Goal: Check status: Check status

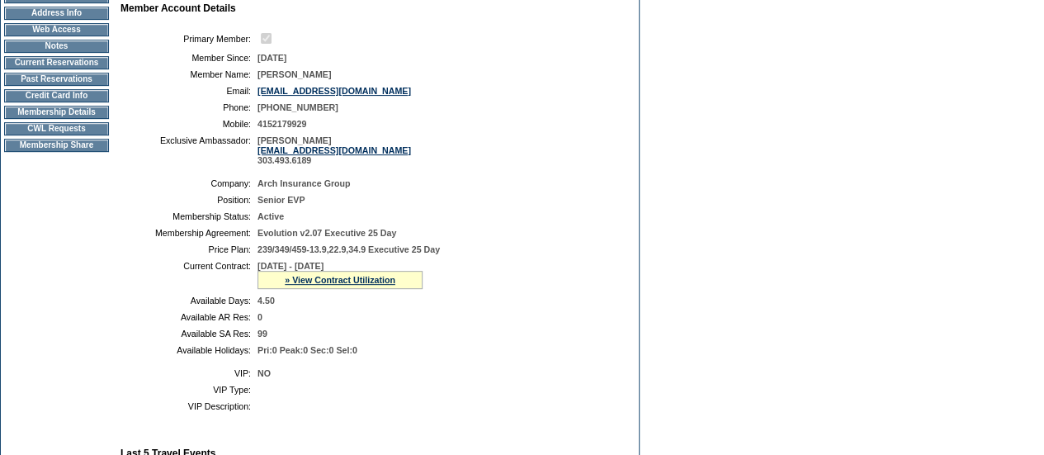
scroll to position [235, 0]
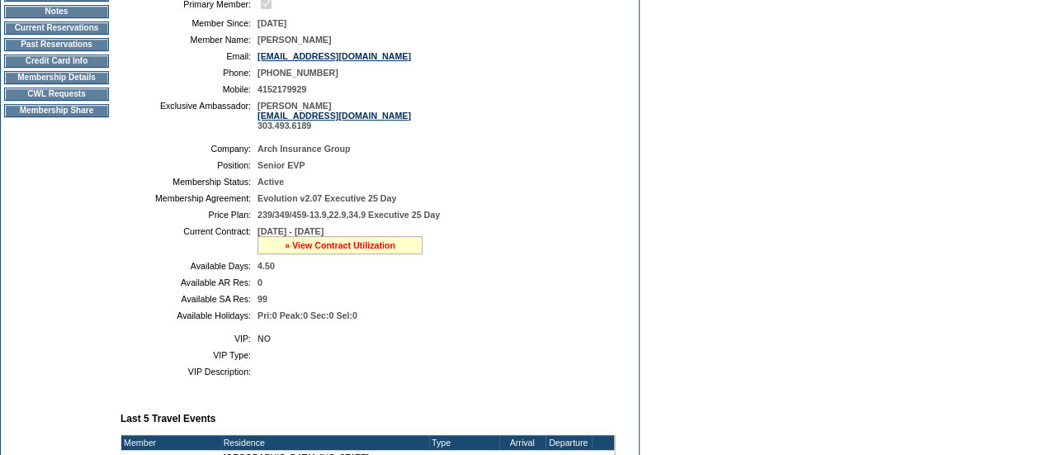
click at [379, 250] on link "» View Contract Utilization" at bounding box center [340, 245] width 111 height 10
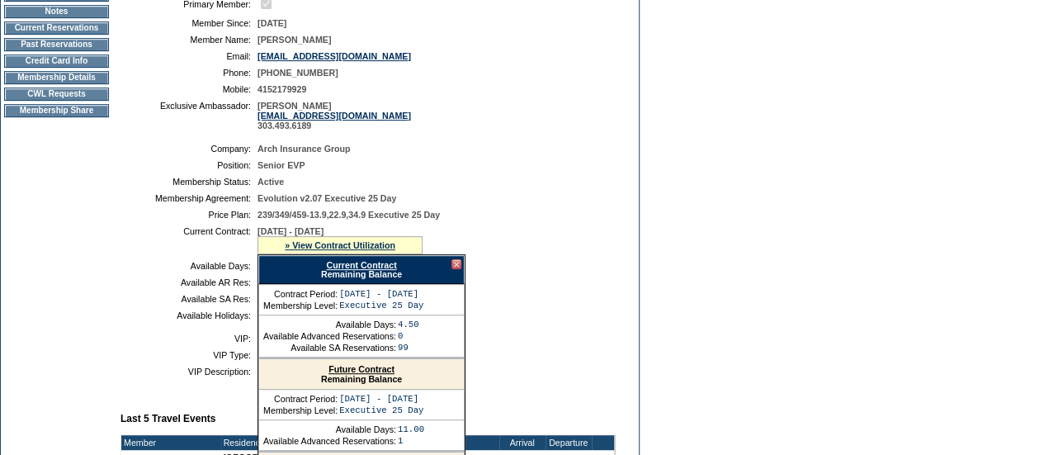
click at [394, 270] on div "Current Contract Remaining Balance" at bounding box center [361, 269] width 206 height 29
click at [377, 283] on div "Current Contract Remaining Balance" at bounding box center [361, 269] width 206 height 29
click at [374, 280] on div "Current Contract Remaining Balance" at bounding box center [361, 269] width 206 height 29
click at [364, 270] on link "Current Contract" at bounding box center [361, 265] width 70 height 10
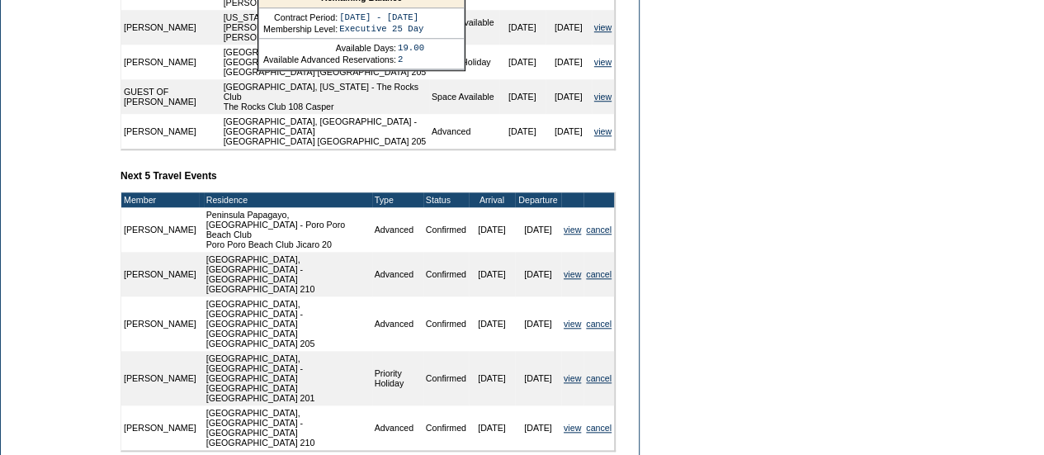
scroll to position [710, 0]
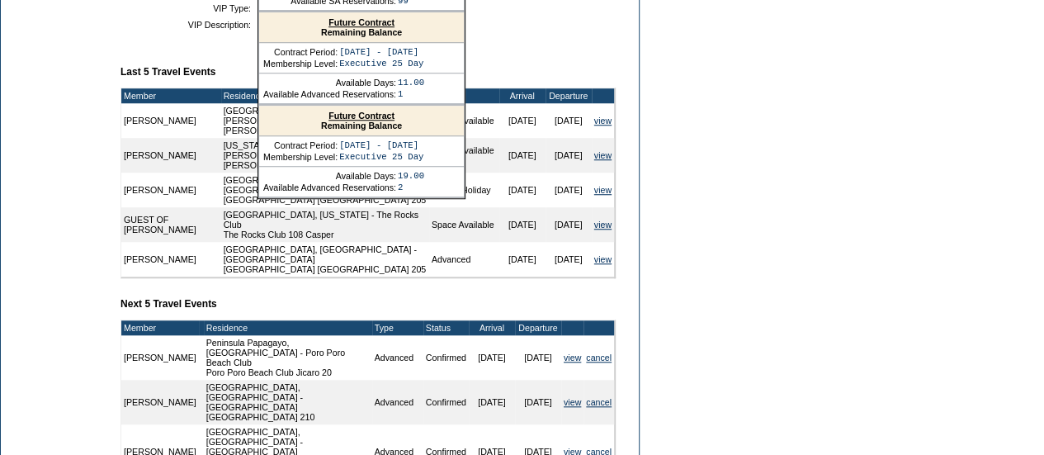
scroll to position [577, 0]
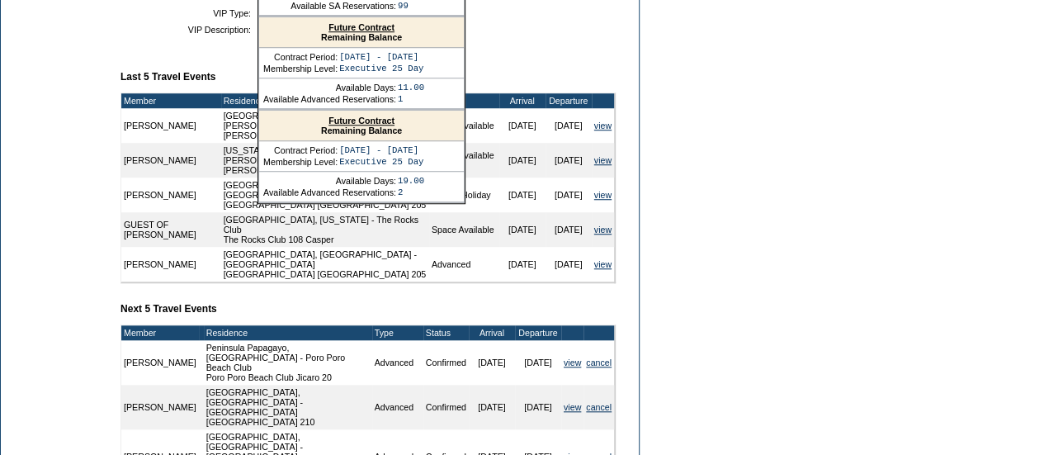
click at [186, 238] on td "GUEST OF [PERSON_NAME]" at bounding box center [171, 229] width 100 height 35
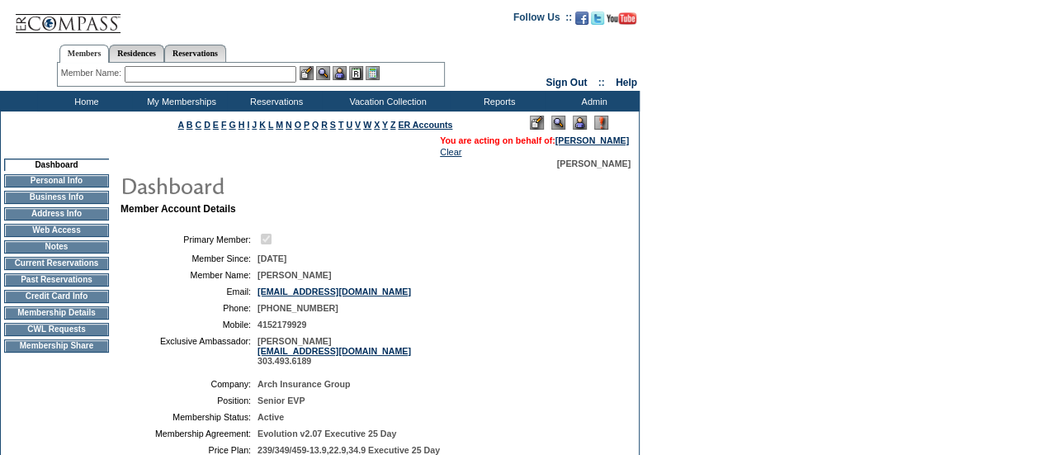
click at [193, 100] on td "My Memberships" at bounding box center [179, 101] width 95 height 21
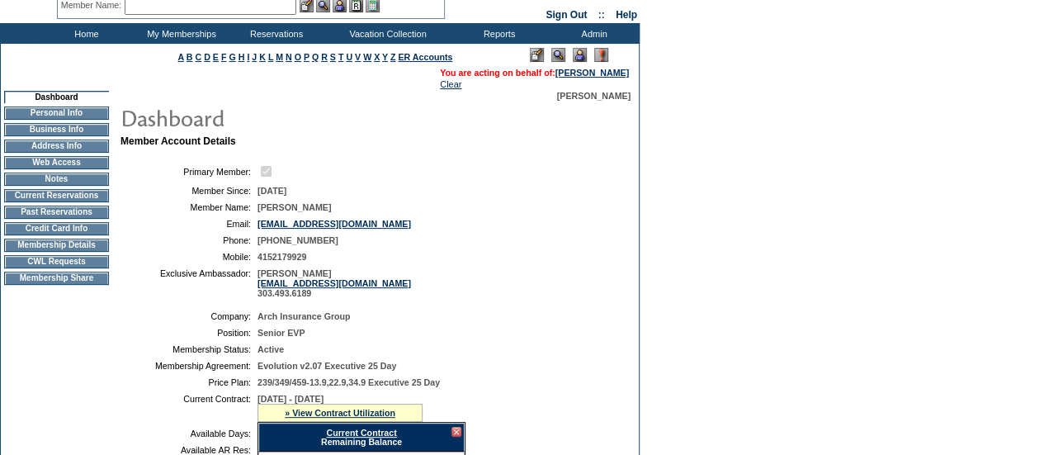
scroll to position [68, 0]
